Goal: Use online tool/utility

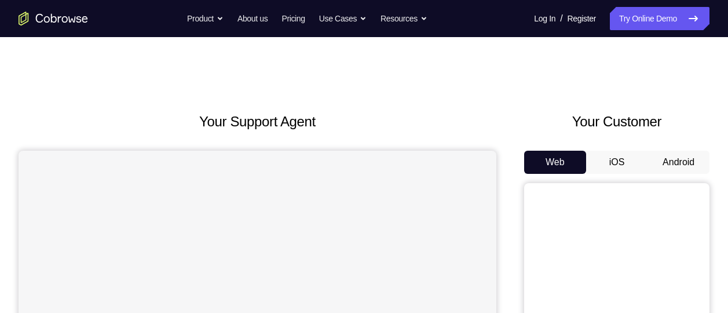
click at [675, 160] on button "Android" at bounding box center [678, 162] width 62 height 23
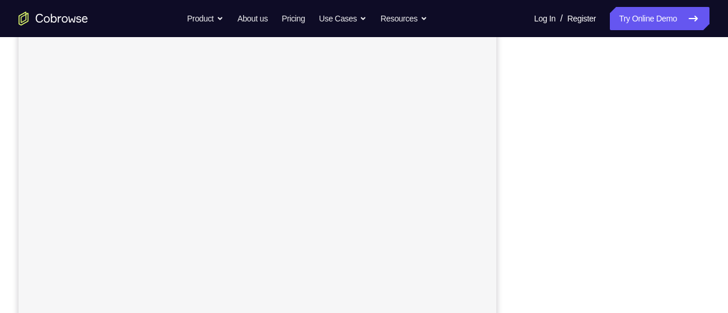
scroll to position [189, 0]
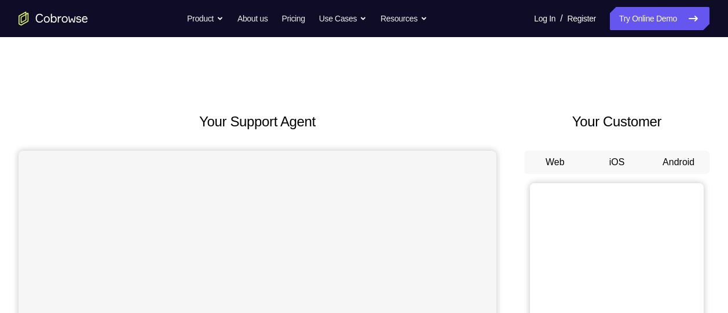
scroll to position [126, 0]
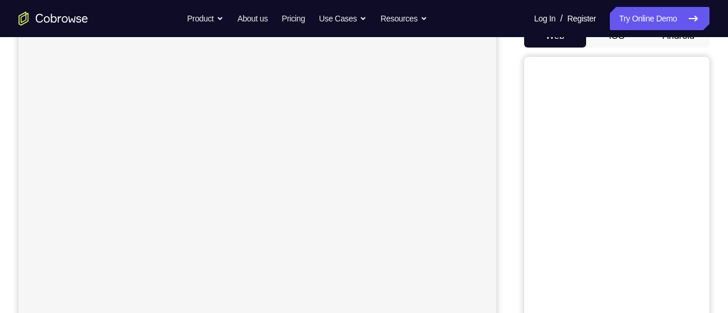
click at [677, 41] on button "Android" at bounding box center [678, 35] width 62 height 23
